Goal: Task Accomplishment & Management: Contribute content

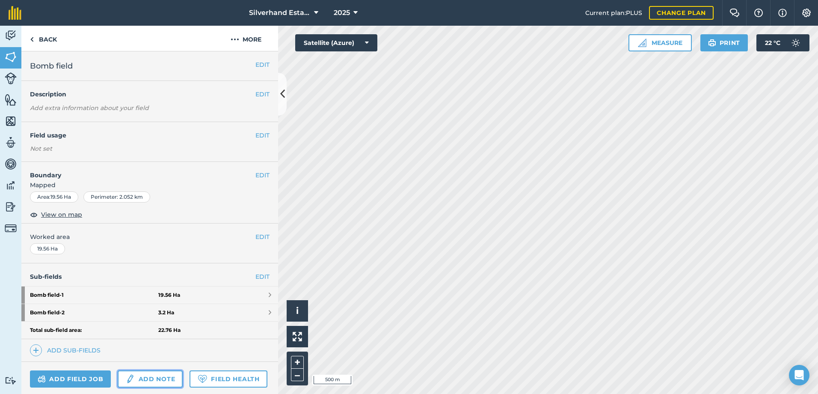
click at [141, 380] on link "Add note" at bounding box center [150, 378] width 65 height 17
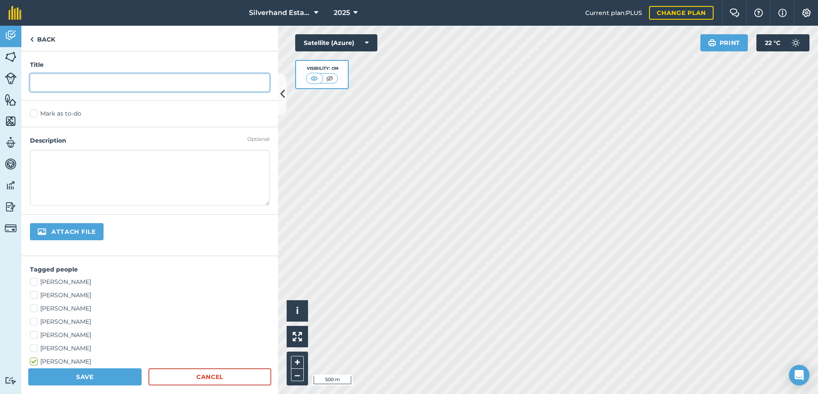
click at [66, 84] on input "text" at bounding box center [150, 83] width 240 height 18
type input "C"
type input "T"
type input "Mow Ludds triangle"
click at [33, 113] on label "Mark as to-do" at bounding box center [150, 113] width 240 height 9
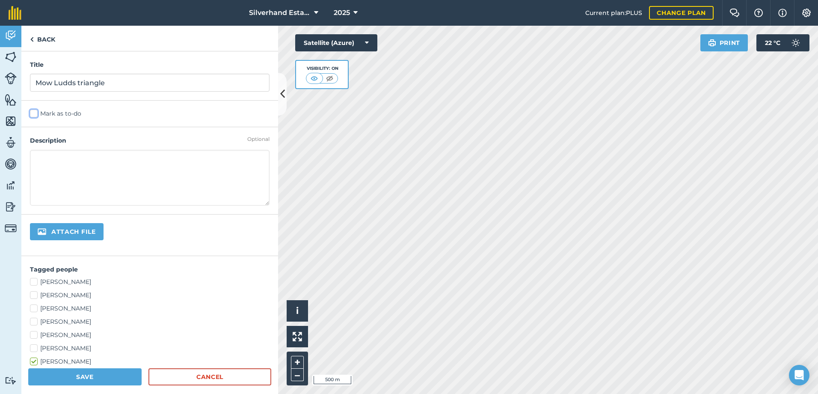
click at [33, 113] on input "Mark as to-do" at bounding box center [33, 112] width 6 height 6
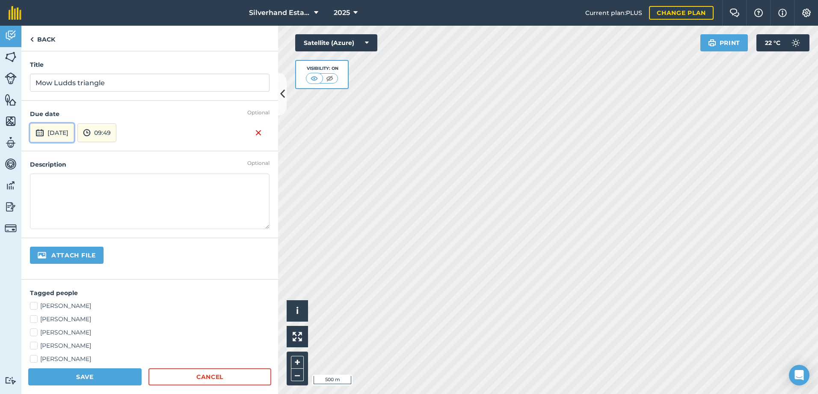
click at [74, 132] on button "[DATE]" at bounding box center [52, 132] width 44 height 19
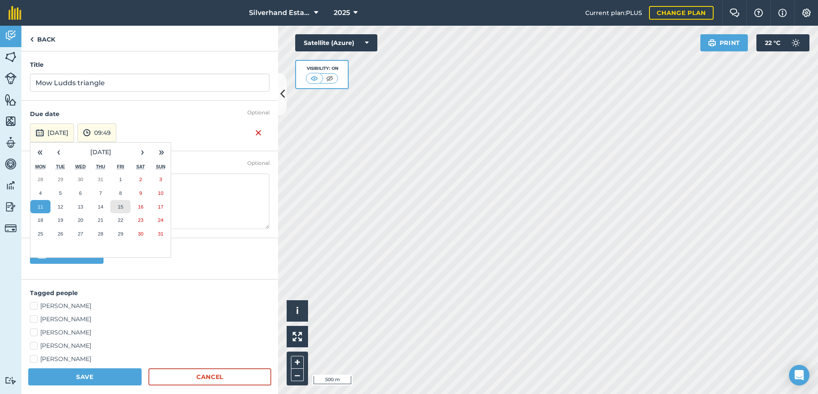
click at [119, 205] on abbr "15" at bounding box center [121, 207] width 6 height 6
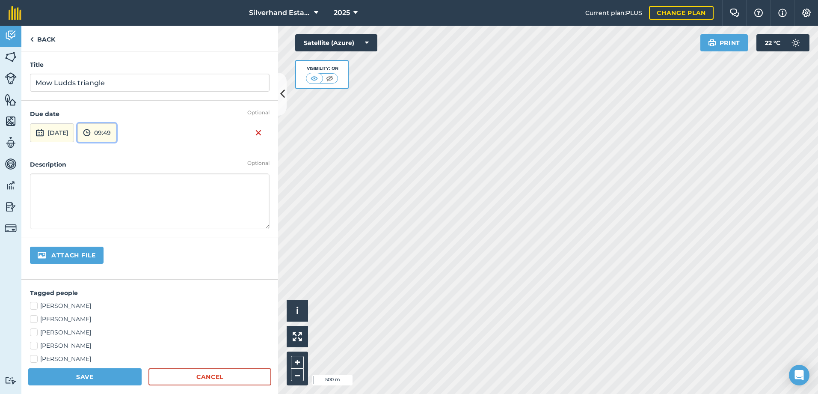
click at [116, 132] on button "09:49" at bounding box center [96, 132] width 39 height 19
click at [118, 180] on button "12:00" at bounding box center [98, 184] width 40 height 14
click at [49, 187] on textarea at bounding box center [150, 201] width 240 height 56
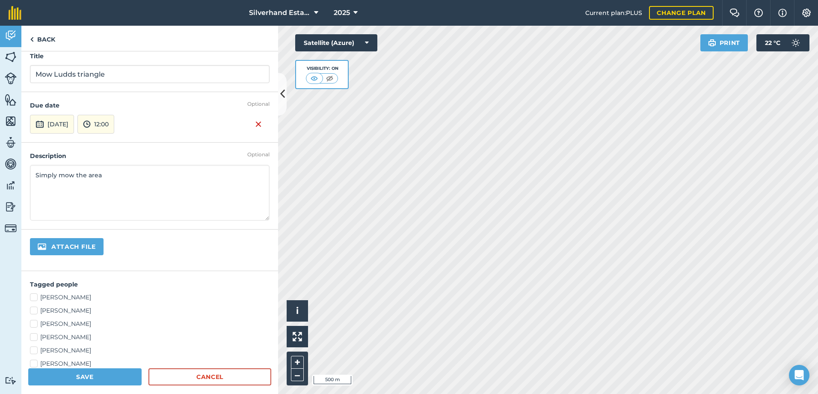
scroll to position [0, 0]
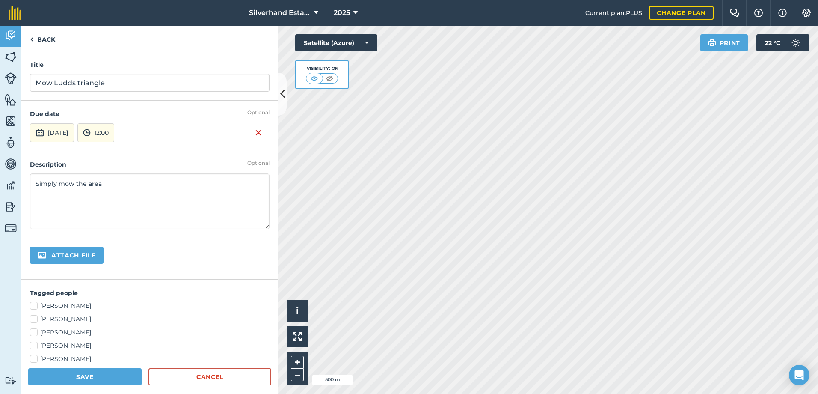
type textarea "Simply mow the area"
drag, startPoint x: 108, startPoint y: 82, endPoint x: 31, endPoint y: 82, distance: 77.0
click at [31, 82] on input "Mow Ludds triangle" at bounding box center [150, 83] width 240 height 18
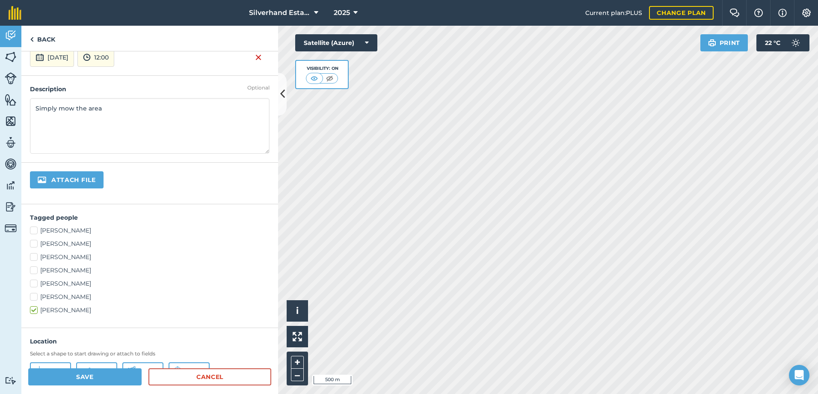
scroll to position [81, 0]
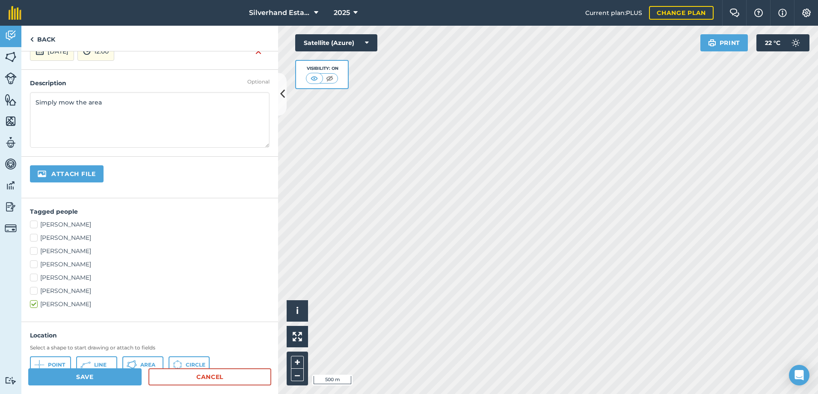
type input "Top around kitchen garden"
click at [34, 264] on label "[PERSON_NAME]" at bounding box center [150, 264] width 240 height 9
click at [34, 264] on input "[PERSON_NAME]" at bounding box center [33, 263] width 6 height 6
checkbox input "true"
click at [35, 222] on label "[PERSON_NAME]" at bounding box center [150, 224] width 240 height 9
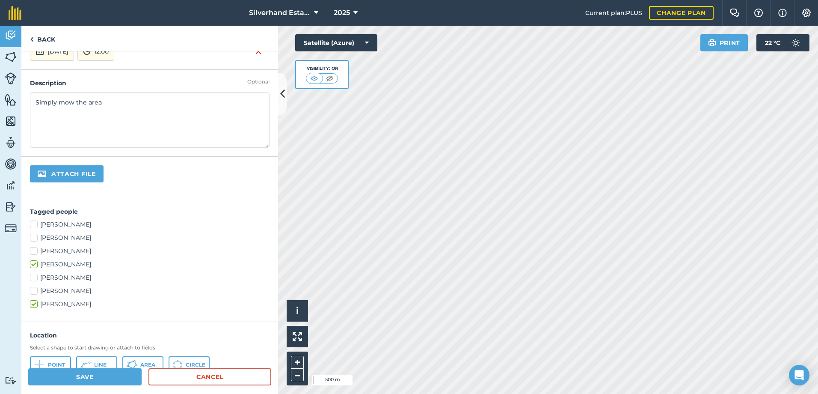
click at [35, 222] on input "[PERSON_NAME]" at bounding box center [33, 223] width 6 height 6
checkbox input "true"
click at [35, 302] on label "[PERSON_NAME]" at bounding box center [150, 303] width 240 height 9
click at [35, 302] on input "[PERSON_NAME]" at bounding box center [33, 302] width 6 height 6
checkbox input "false"
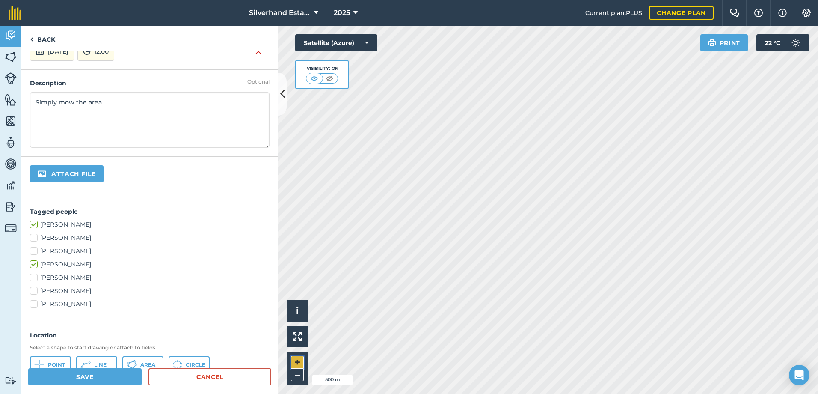
click at [297, 359] on button "+" at bounding box center [297, 362] width 13 height 13
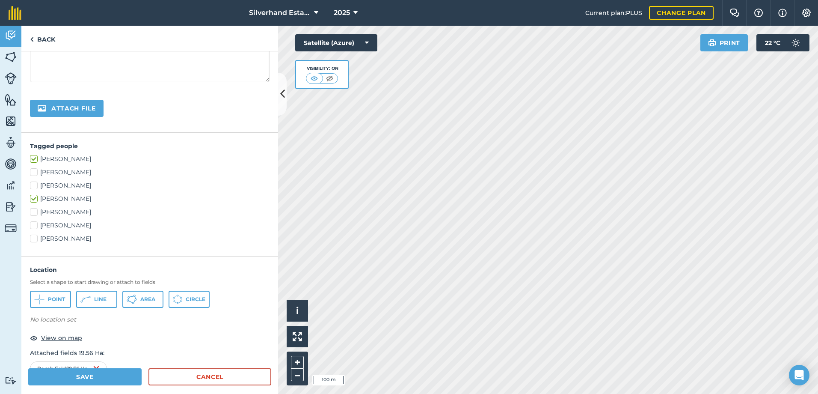
scroll to position [174, 0]
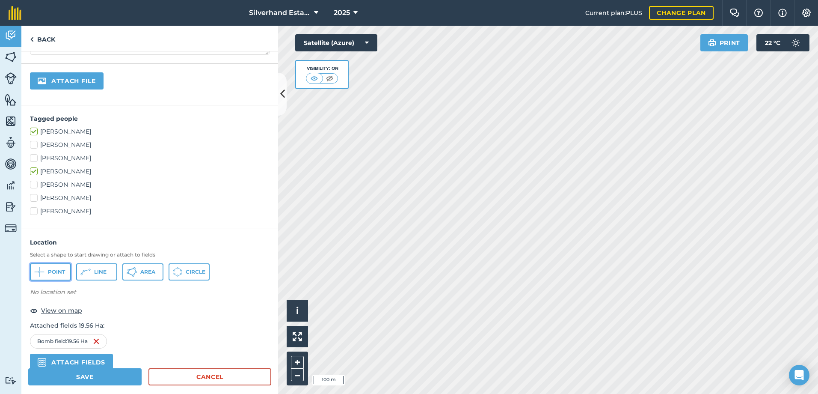
click at [41, 271] on icon at bounding box center [39, 272] width 10 height 10
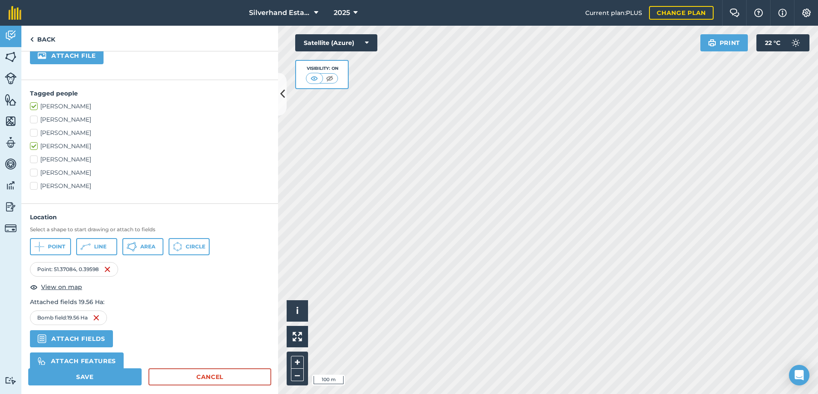
scroll to position [226, 0]
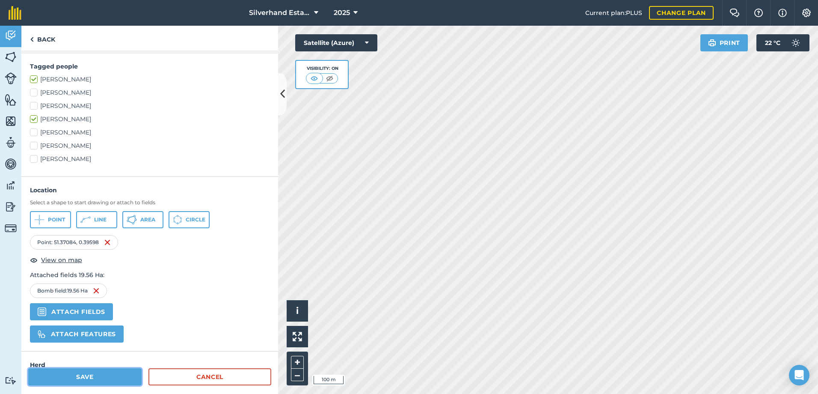
click at [78, 377] on button "Save" at bounding box center [84, 376] width 113 height 17
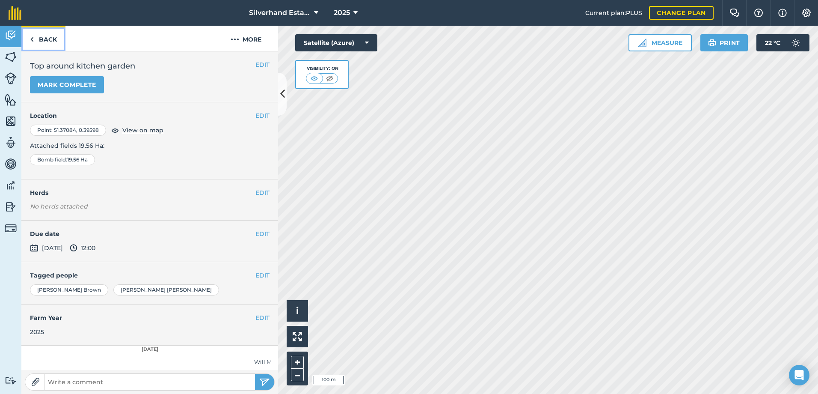
click at [35, 37] on link "Back" at bounding box center [43, 38] width 44 height 25
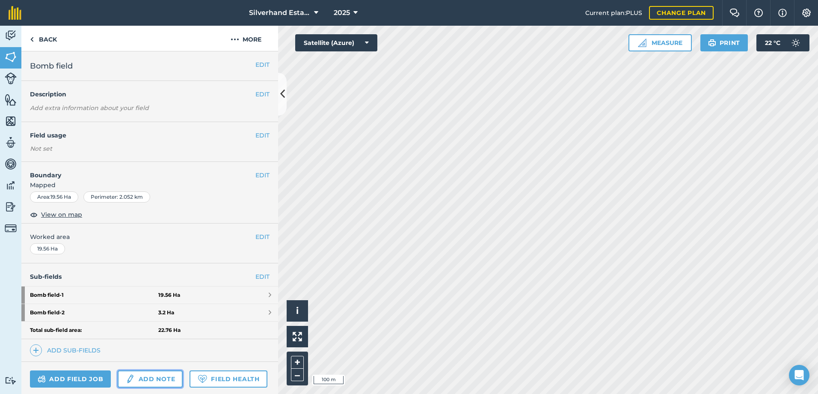
click at [142, 377] on link "Add note" at bounding box center [150, 378] width 65 height 17
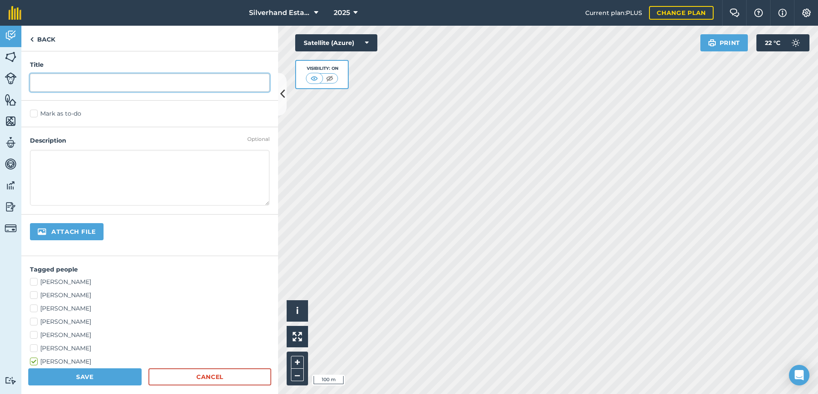
click at [39, 83] on input "text" at bounding box center [150, 83] width 240 height 18
type input "M"
type input "C"
type input "Trim back vegetation around sign"
click at [36, 113] on label "Mark as to-do" at bounding box center [150, 113] width 240 height 9
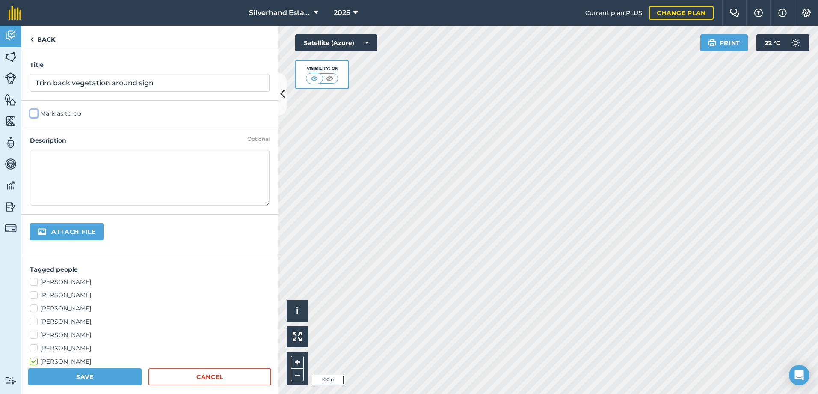
click at [36, 113] on input "Mark as to-do" at bounding box center [33, 112] width 6 height 6
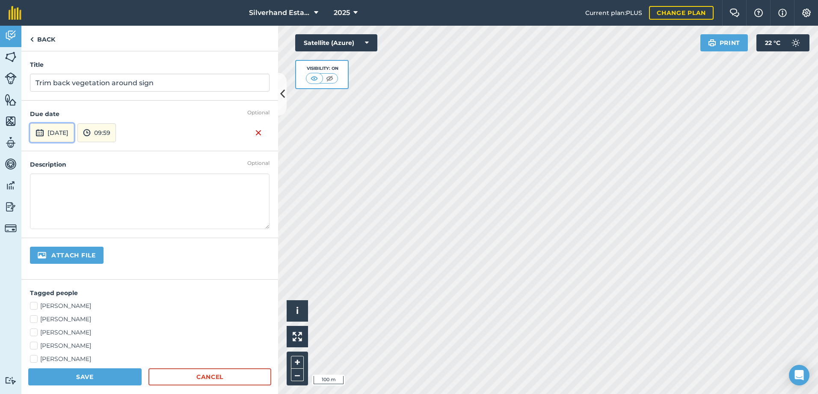
click at [74, 132] on button "[DATE]" at bounding box center [52, 132] width 44 height 19
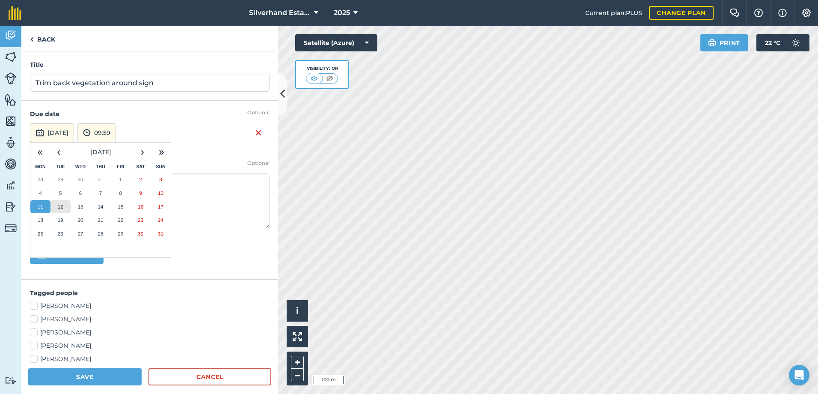
click at [62, 206] on abbr "12" at bounding box center [61, 207] width 6 height 6
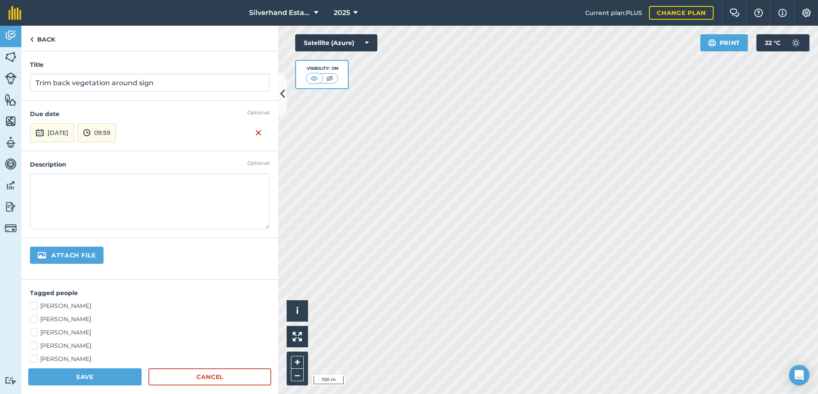
click at [60, 196] on textarea at bounding box center [150, 201] width 240 height 56
type textarea "J"
type textarea "S"
type textarea "N"
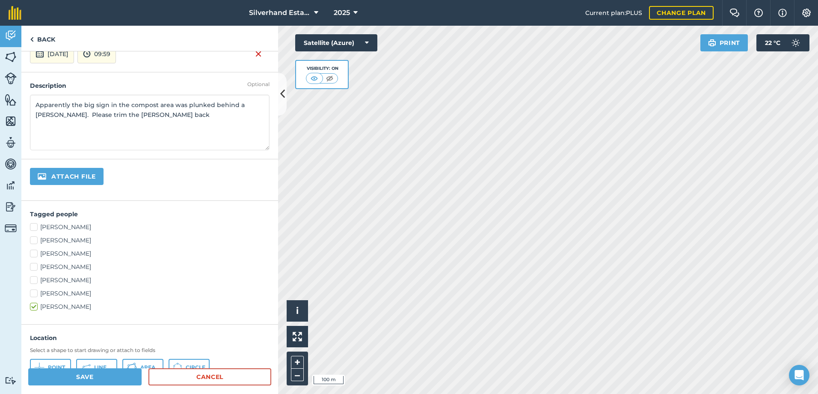
scroll to position [86, 0]
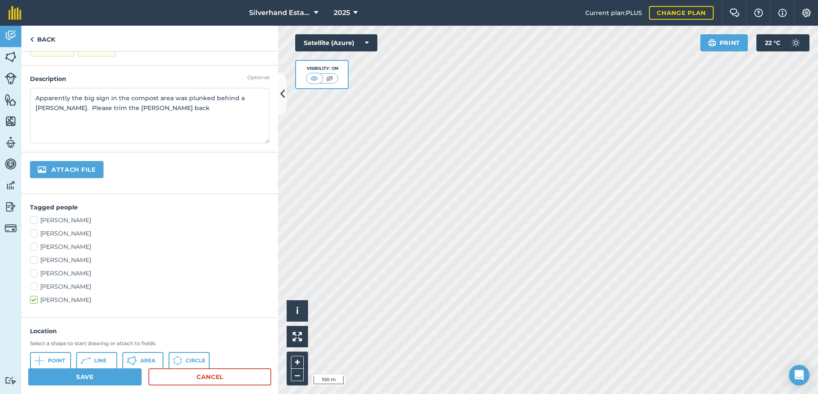
type textarea "Apparently the big sign in the compost area was plunked behind a [PERSON_NAME].…"
click at [36, 217] on label "[PERSON_NAME]" at bounding box center [150, 220] width 240 height 9
click at [36, 217] on input "[PERSON_NAME]" at bounding box center [33, 219] width 6 height 6
checkbox input "true"
click at [34, 298] on label "[PERSON_NAME]" at bounding box center [150, 299] width 240 height 9
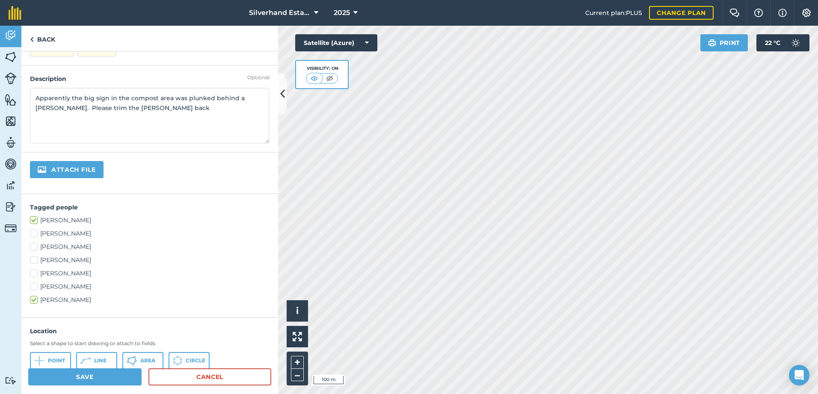
click at [34, 298] on input "[PERSON_NAME]" at bounding box center [33, 298] width 6 height 6
checkbox input "false"
click at [299, 359] on button "+" at bounding box center [297, 362] width 13 height 13
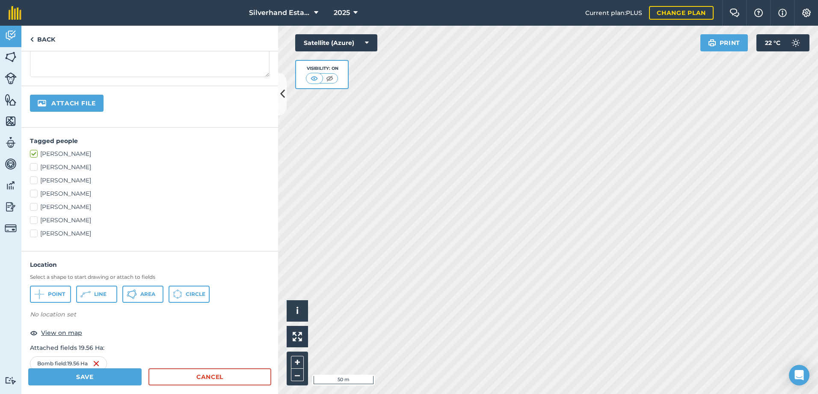
scroll to position [162, 0]
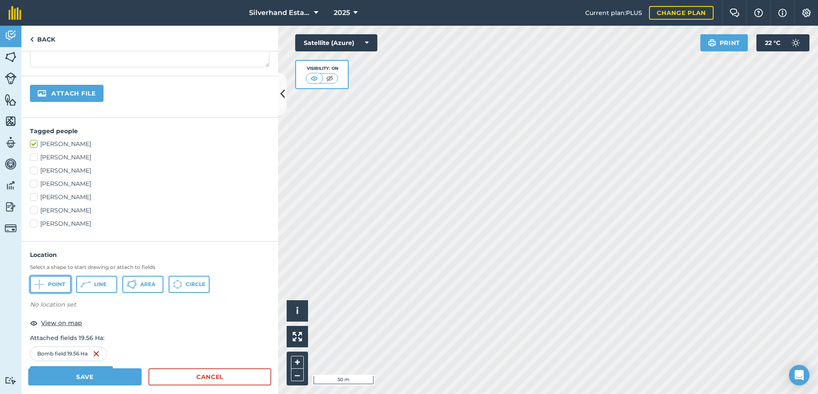
click at [47, 285] on button "Point" at bounding box center [50, 284] width 41 height 17
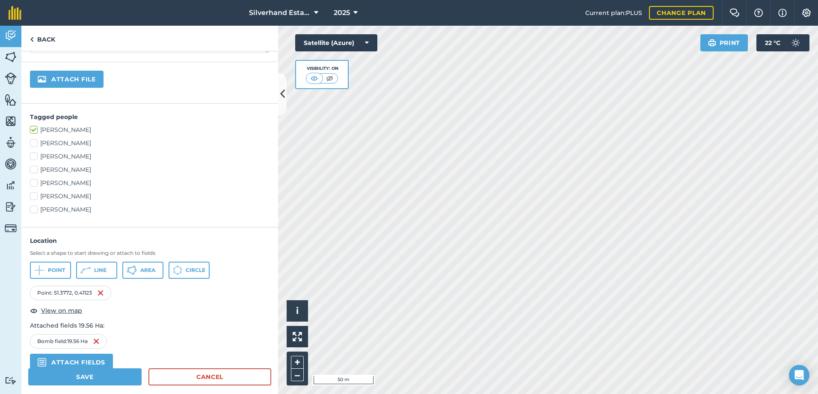
scroll to position [173, 0]
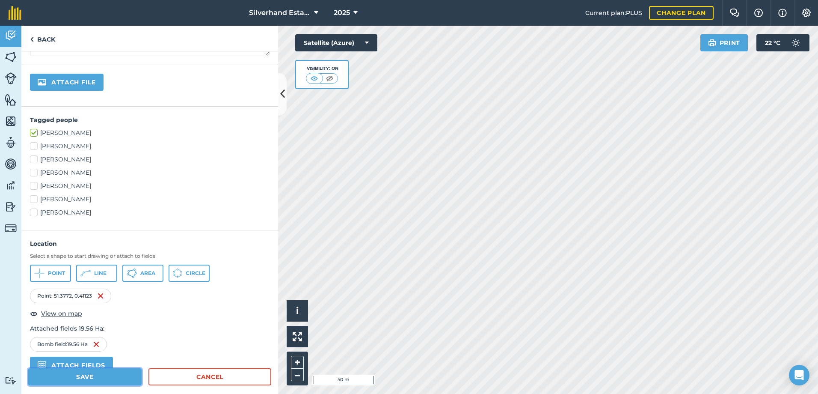
click at [94, 376] on button "Save" at bounding box center [84, 376] width 113 height 17
